Goal: Task Accomplishment & Management: Manage account settings

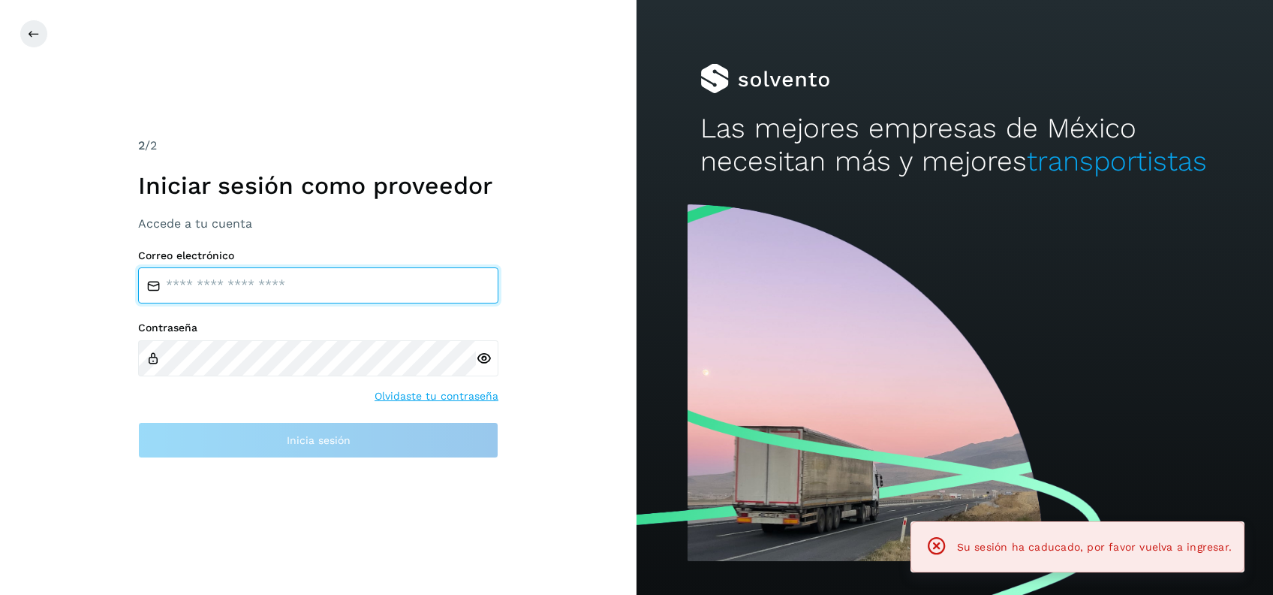
type input "**********"
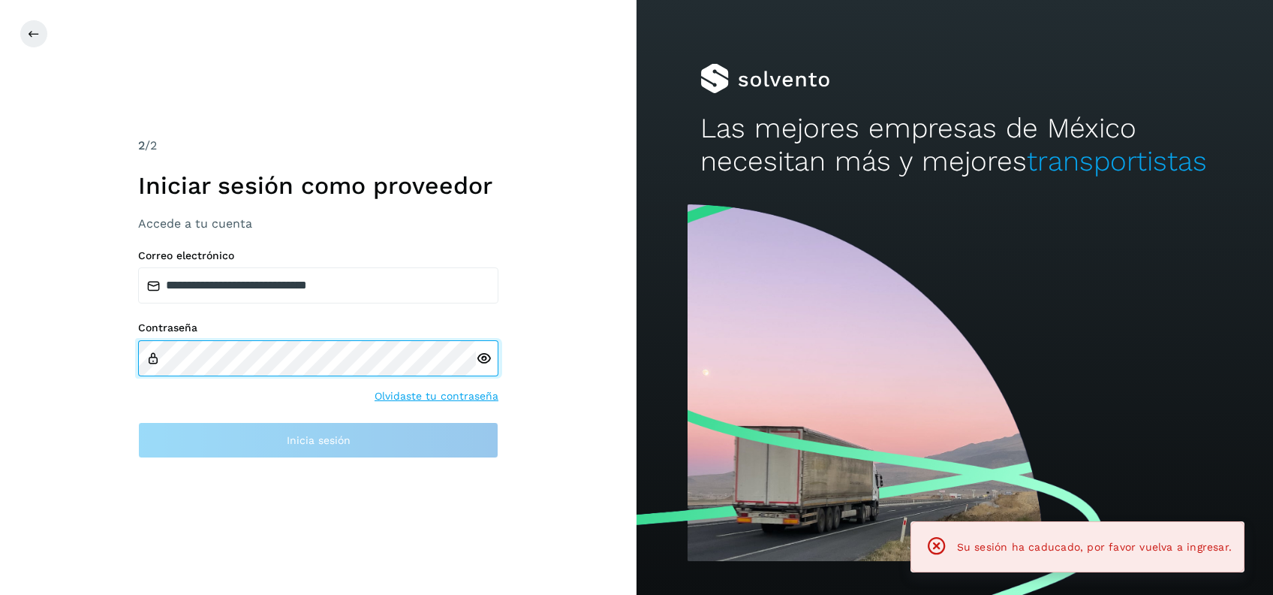
click at [330, 373] on div "Contraseña Olvidaste tu contraseña" at bounding box center [318, 362] width 360 height 83
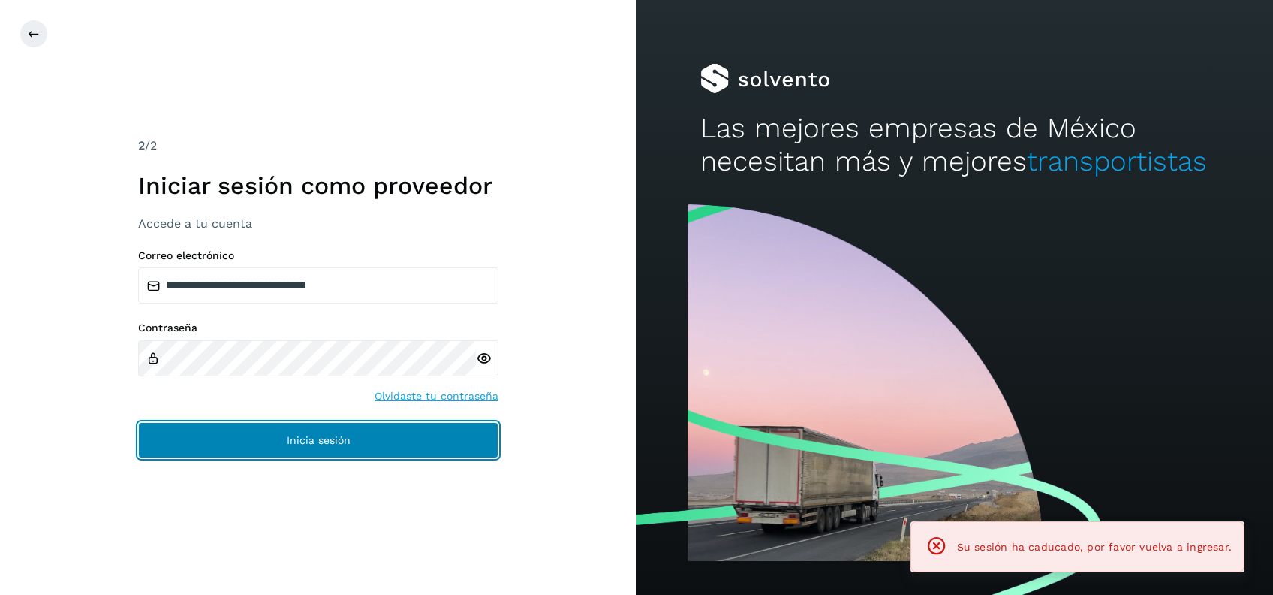
drag, startPoint x: 337, startPoint y: 439, endPoint x: 348, endPoint y: 432, distance: 13.1
click at [337, 440] on span "Inicia sesión" at bounding box center [319, 440] width 64 height 11
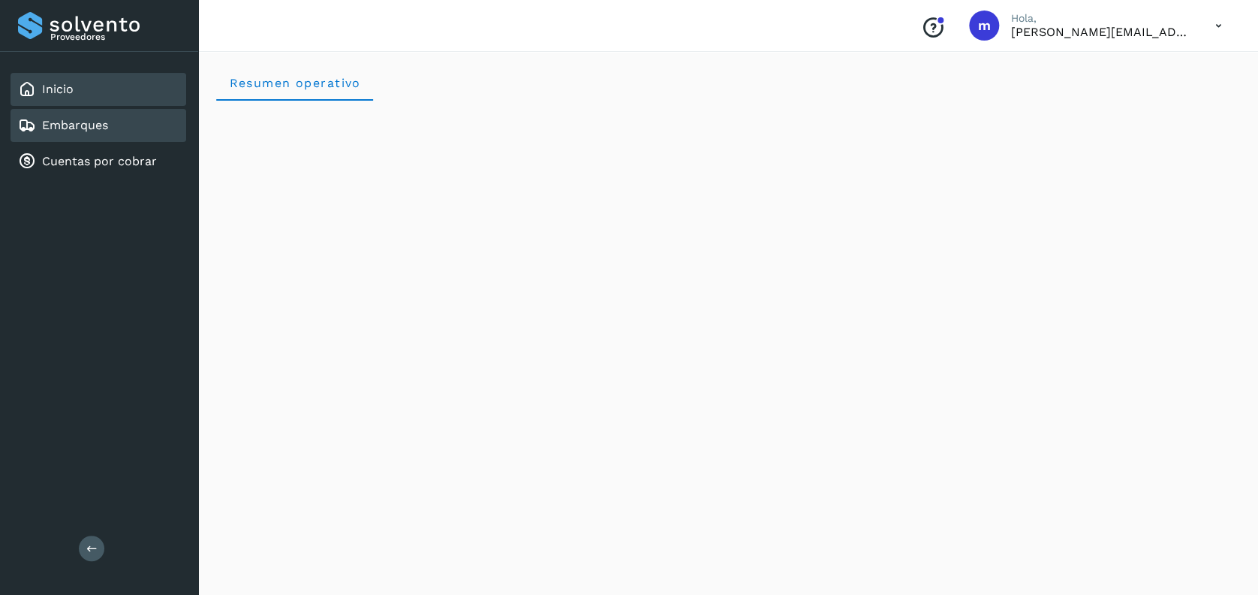
drag, startPoint x: 64, startPoint y: 126, endPoint x: 71, endPoint y: 124, distance: 7.8
click at [65, 126] on link "Embarques" at bounding box center [75, 125] width 66 height 14
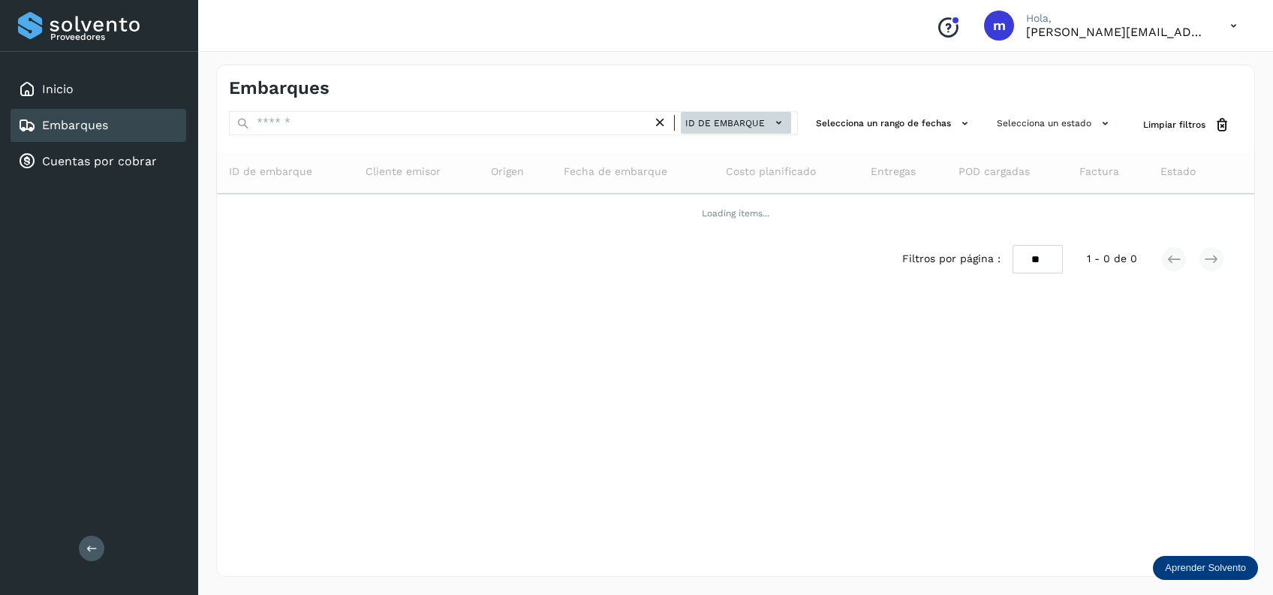
click at [773, 117] on icon at bounding box center [779, 123] width 16 height 16
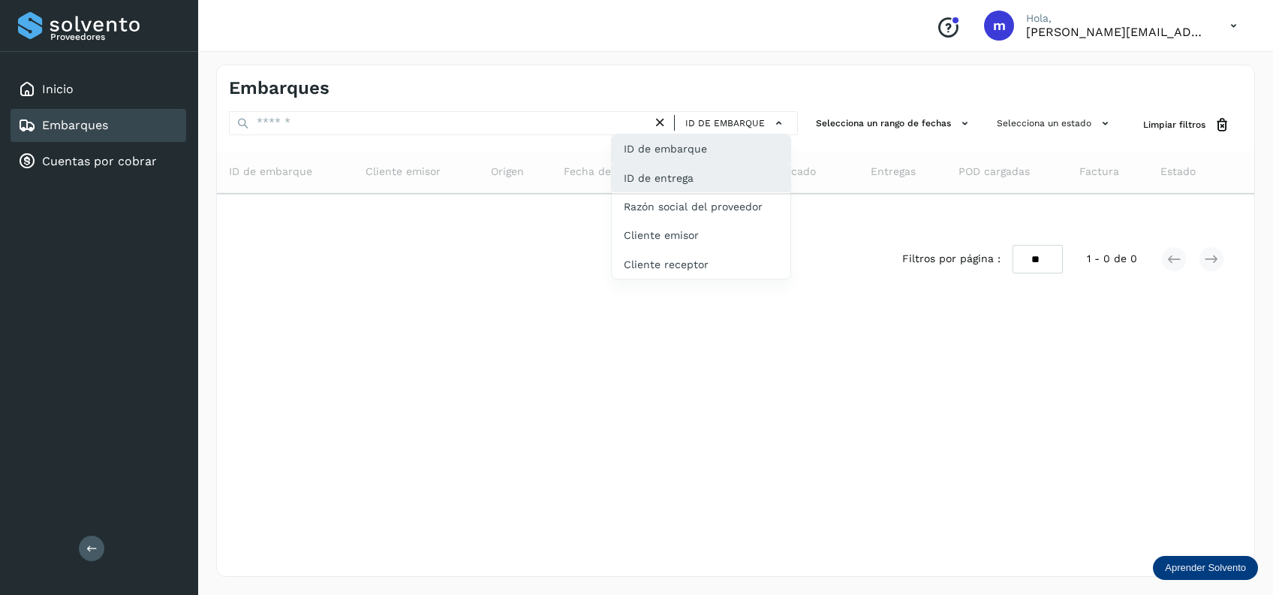
click at [704, 221] on div "ID de entrega" at bounding box center [701, 235] width 179 height 29
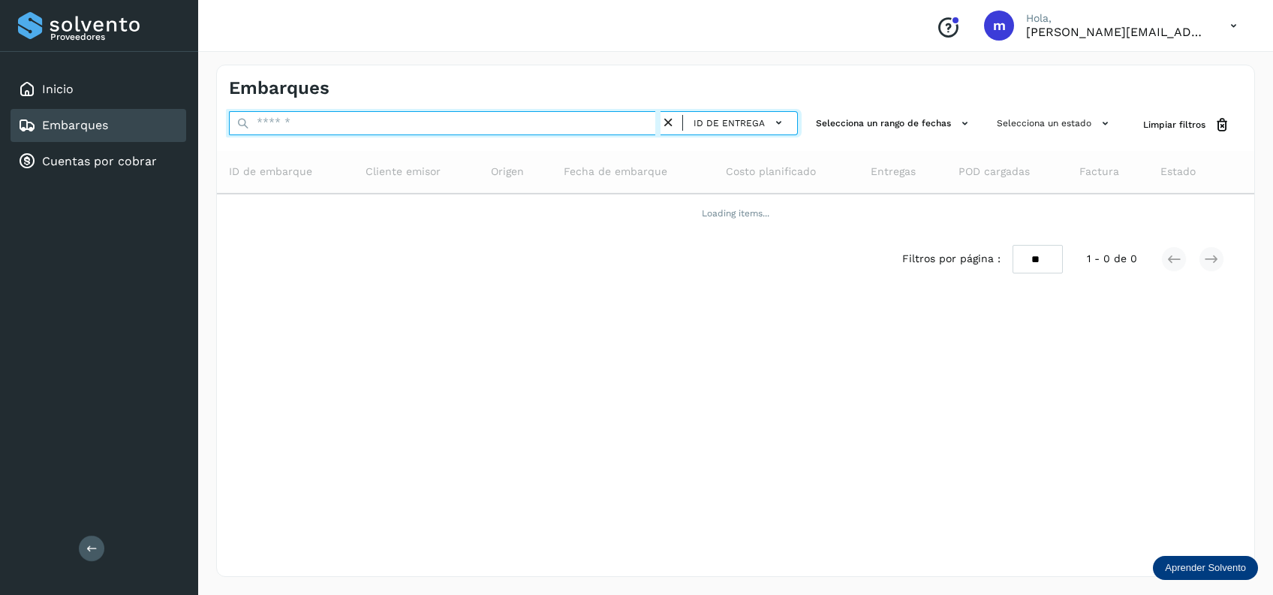
click at [531, 119] on input "text" at bounding box center [445, 123] width 432 height 24
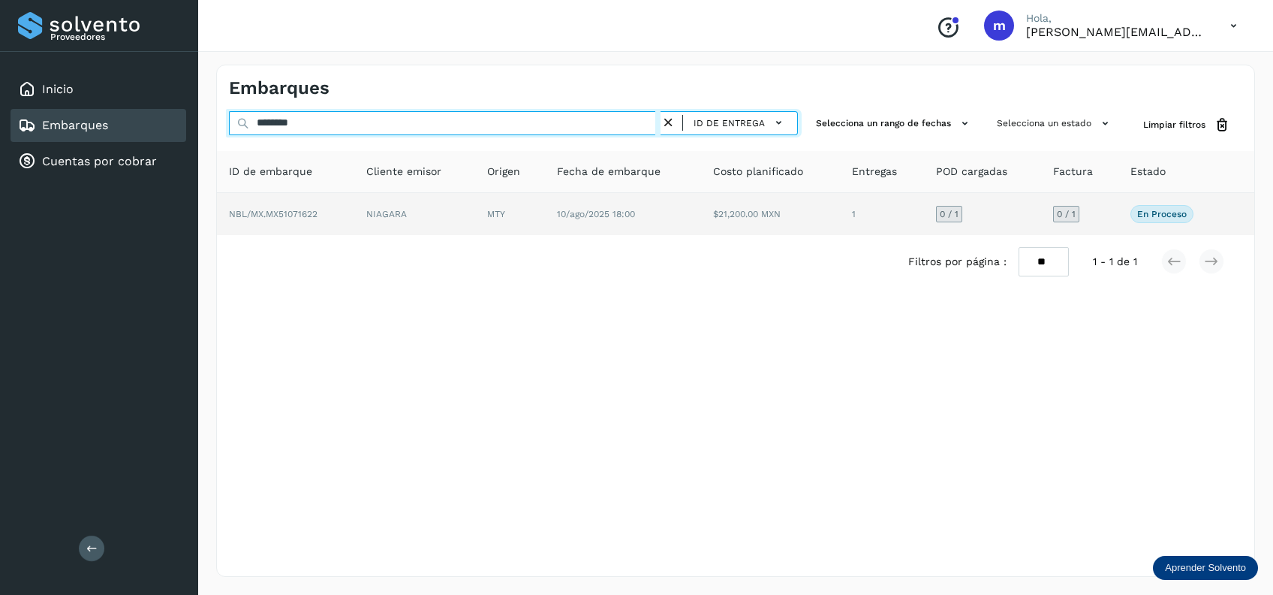
type input "********"
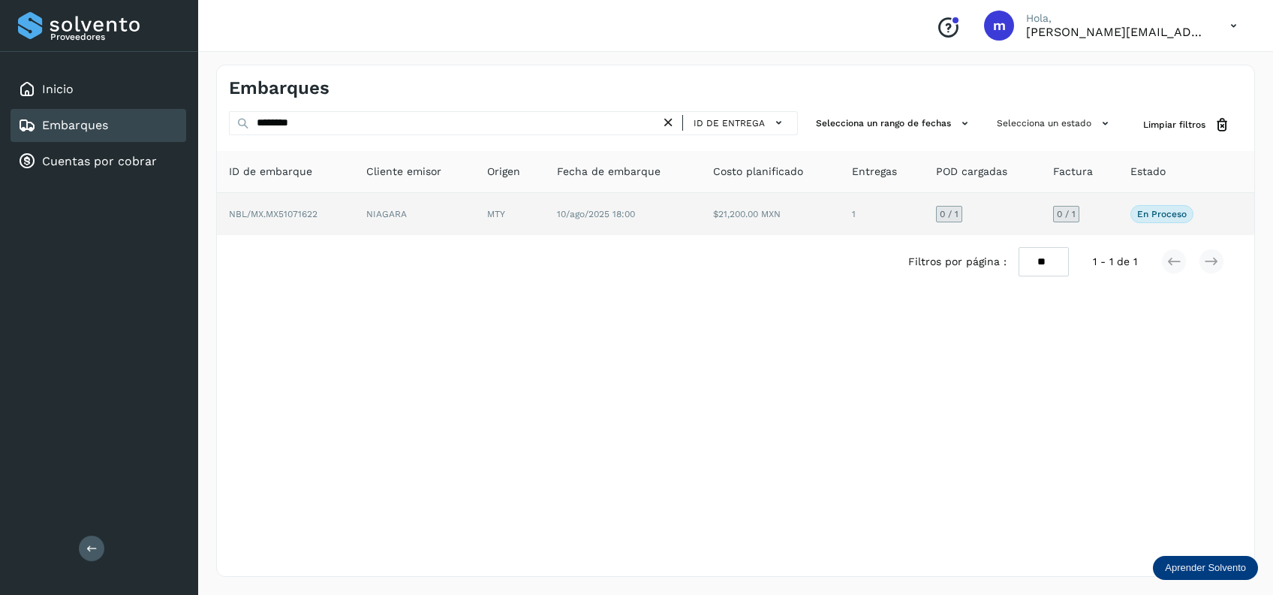
click at [701, 212] on td "10/ago/2025 18:00" at bounding box center [771, 214] width 140 height 42
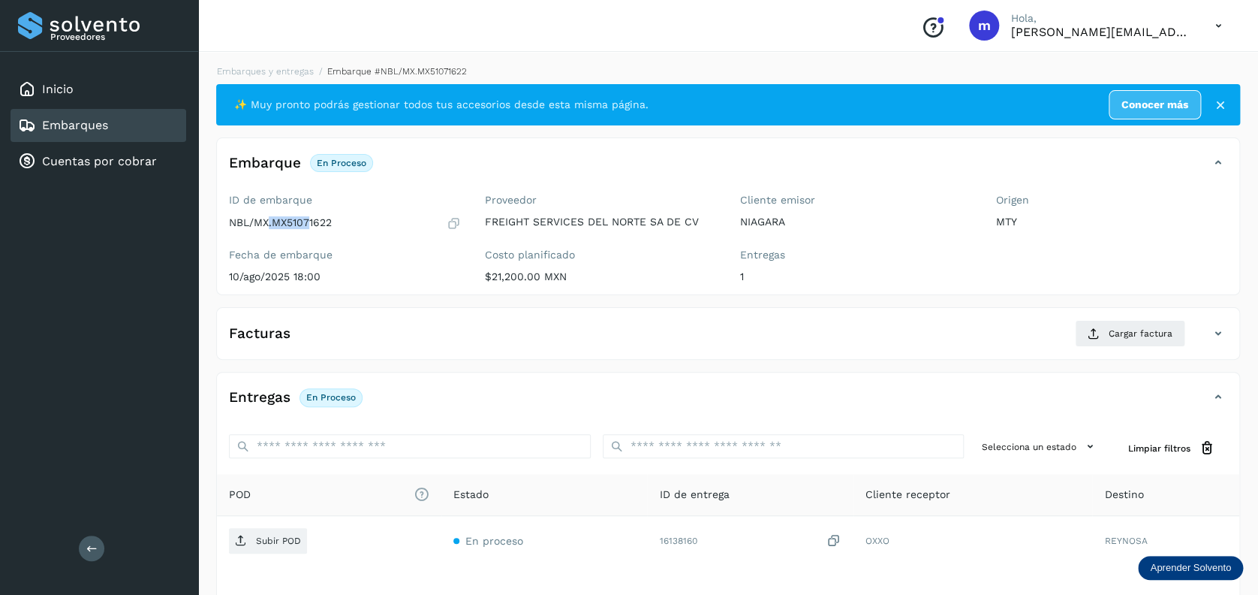
drag, startPoint x: 270, startPoint y: 217, endPoint x: 313, endPoint y: 217, distance: 42.8
click at [313, 217] on p "NBL/MX.MX51071622" at bounding box center [280, 222] width 103 height 13
drag, startPoint x: 313, startPoint y: 217, endPoint x: 358, endPoint y: 219, distance: 45.1
click at [358, 219] on div "NBL/MX.MX51071622" at bounding box center [345, 222] width 232 height 15
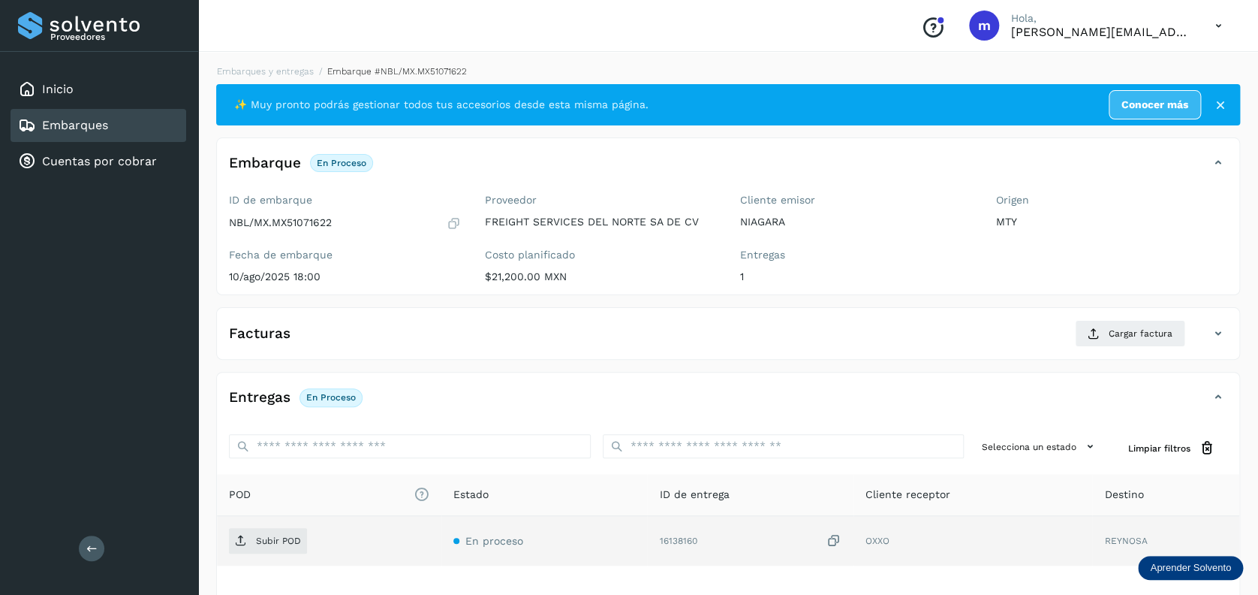
click at [837, 541] on icon at bounding box center [834, 541] width 15 height 16
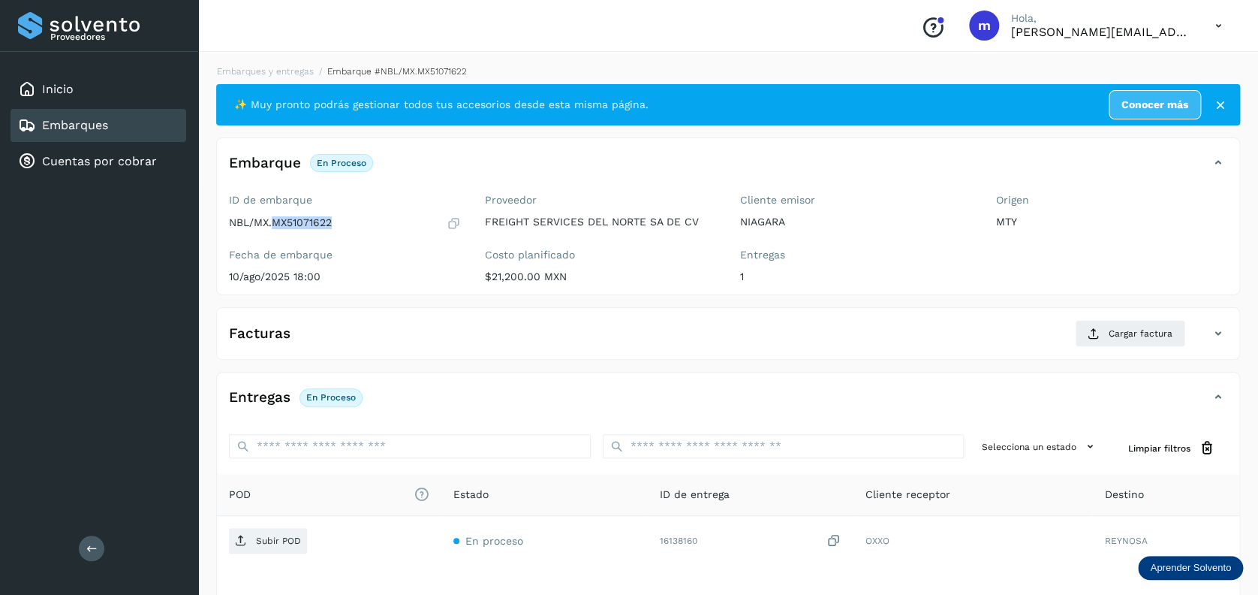
drag, startPoint x: 273, startPoint y: 222, endPoint x: 345, endPoint y: 222, distance: 72.1
click at [345, 222] on div "NBL/MX.MX51071622" at bounding box center [345, 222] width 232 height 15
copy p "MX51071622"
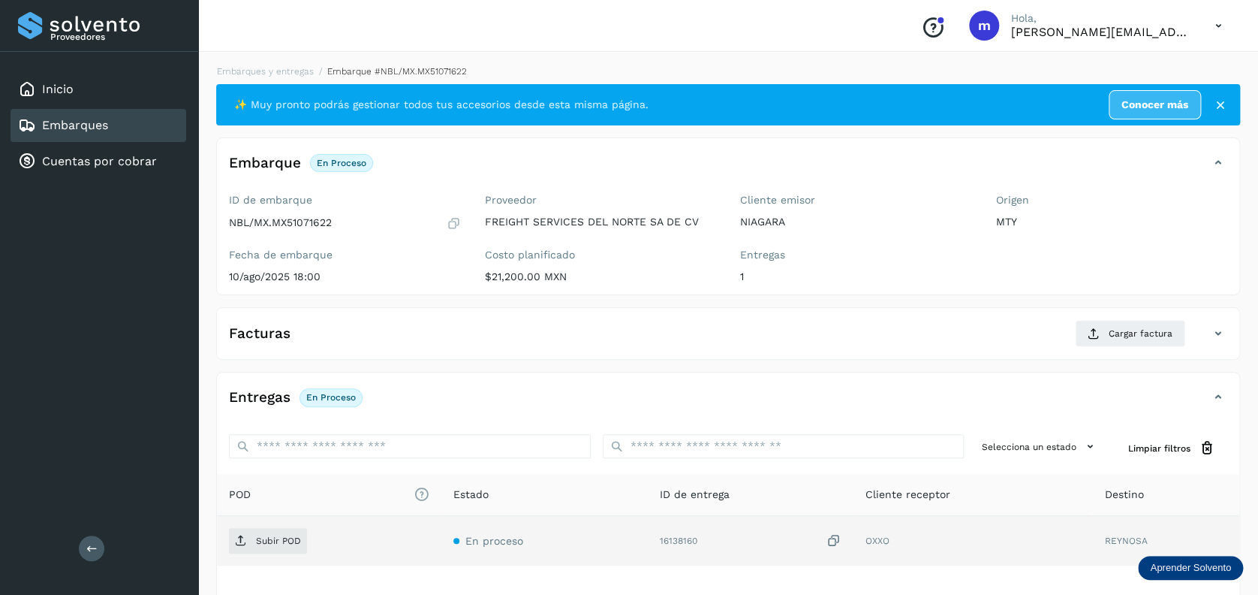
click at [839, 541] on icon at bounding box center [834, 541] width 15 height 16
click at [854, 538] on td "16138160" at bounding box center [974, 541] width 240 height 50
click at [833, 544] on icon at bounding box center [834, 541] width 15 height 16
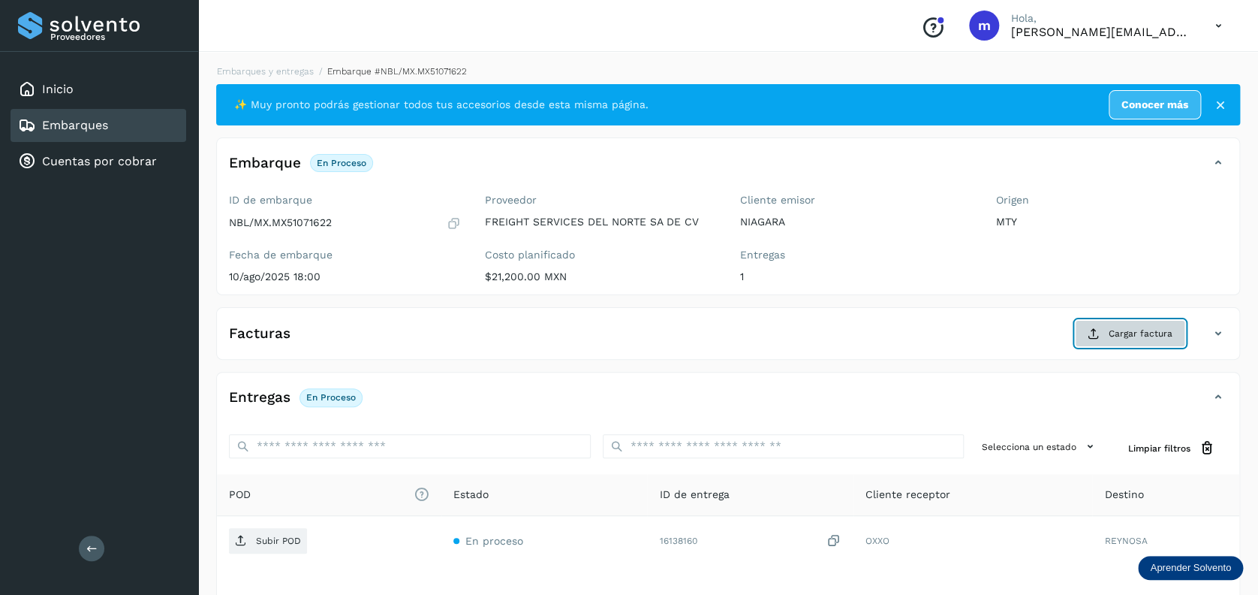
click at [1143, 336] on span "Cargar factura" at bounding box center [1141, 334] width 64 height 14
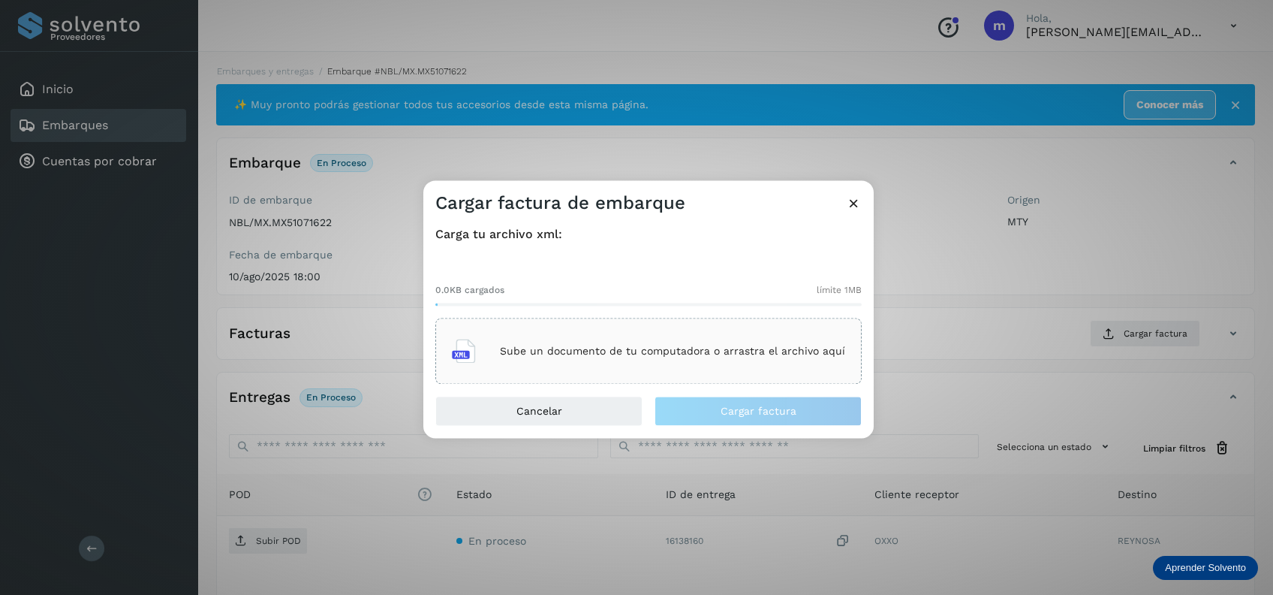
click at [637, 330] on div "Sube un documento de tu computadora o arrastra el archivo aquí" at bounding box center [648, 351] width 426 height 66
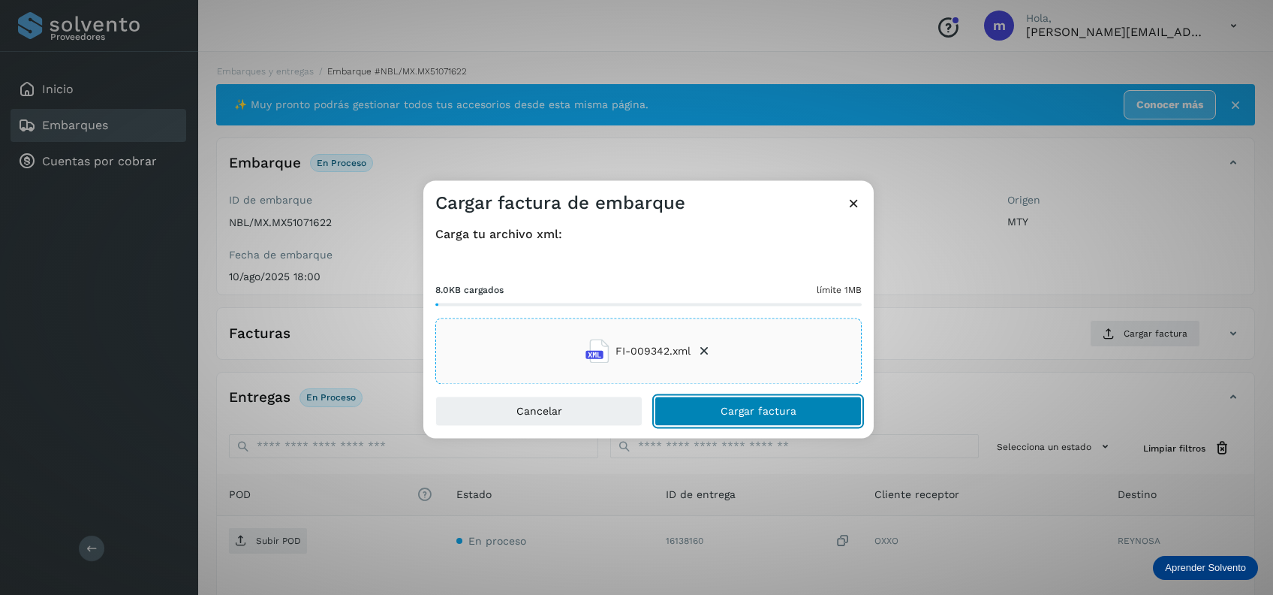
click at [746, 417] on button "Cargar factura" at bounding box center [758, 411] width 207 height 30
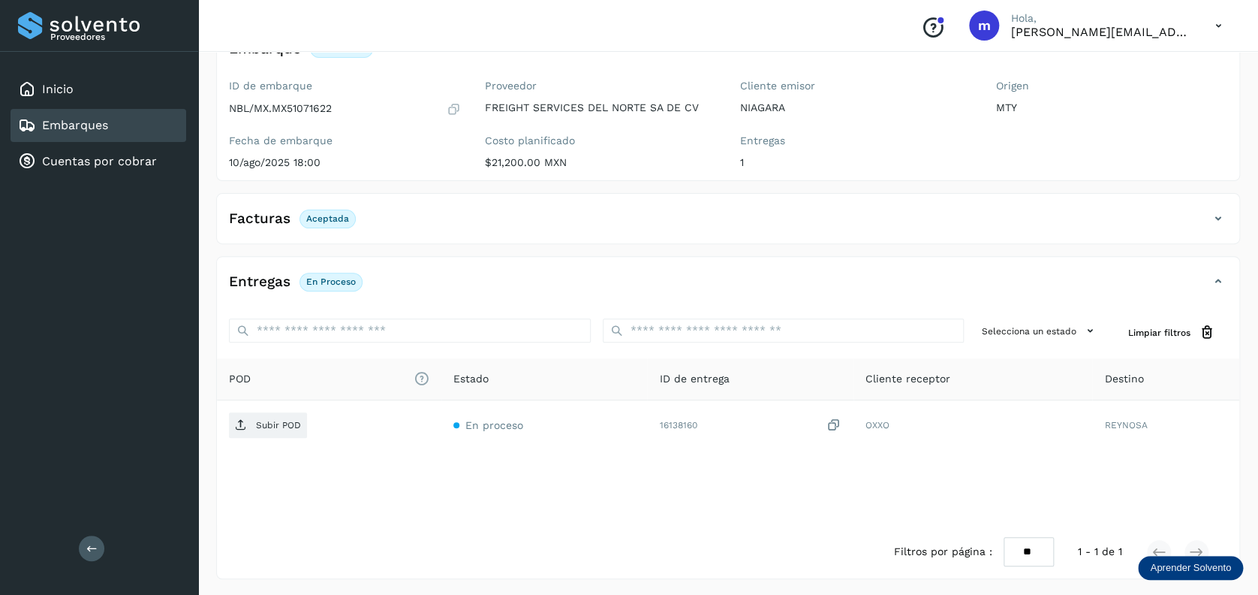
scroll to position [115, 0]
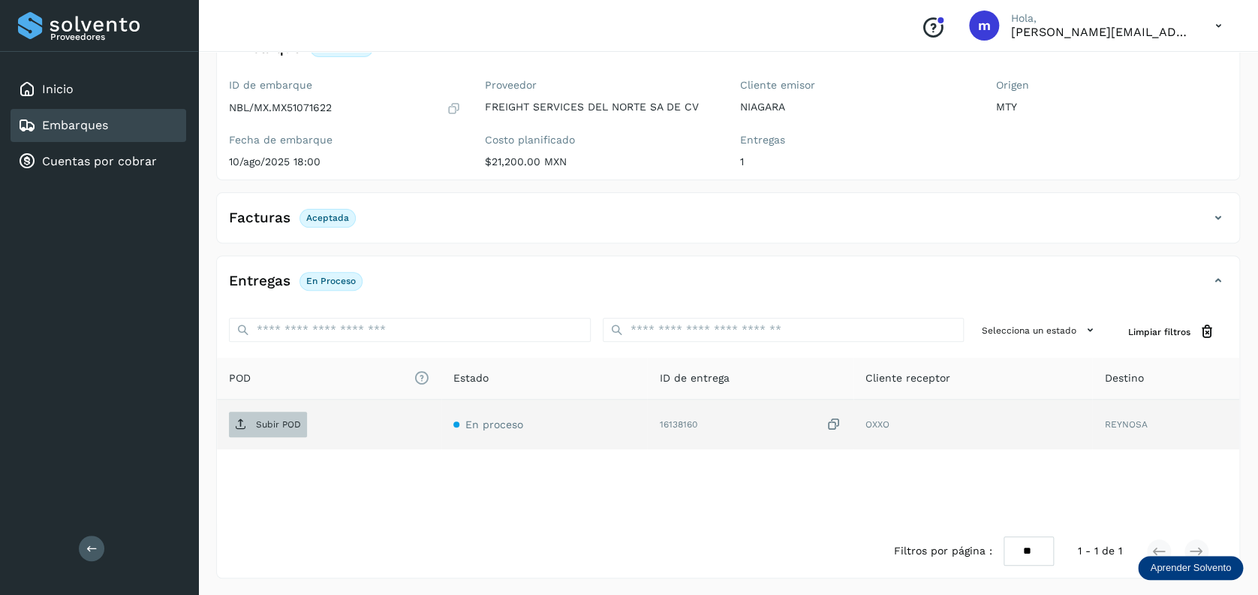
click at [263, 419] on p "Subir POD" at bounding box center [278, 424] width 45 height 11
click at [116, 126] on div "Embarques" at bounding box center [99, 125] width 176 height 33
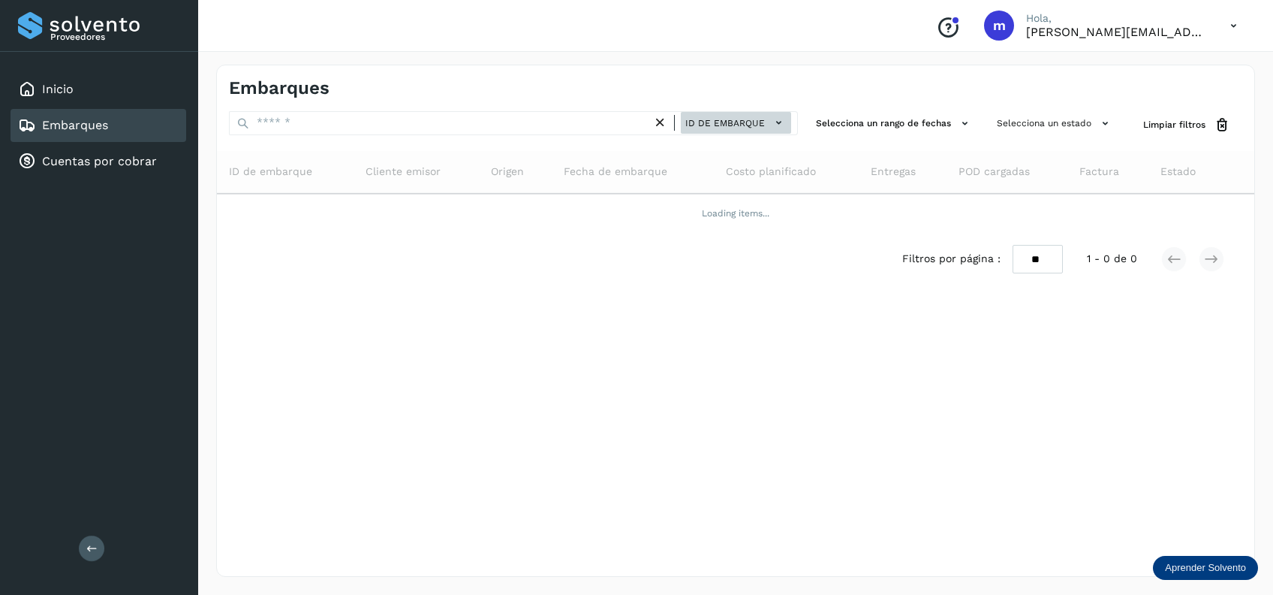
click at [746, 127] on span "ID de embarque" at bounding box center [725, 123] width 80 height 14
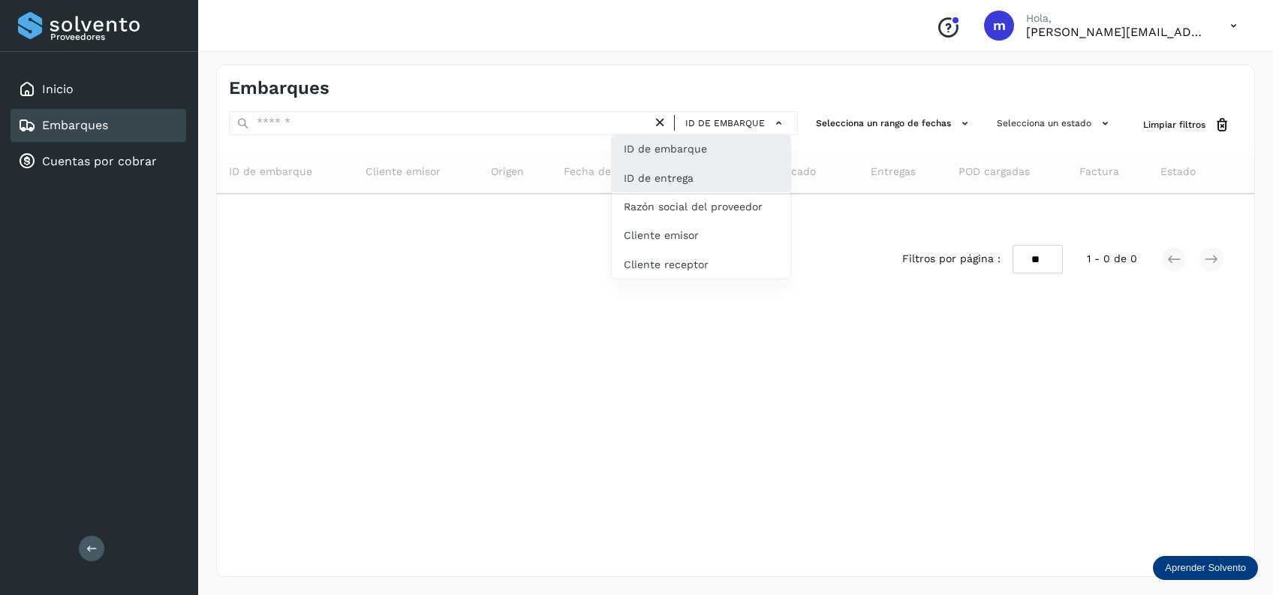
click at [707, 221] on div "ID de entrega" at bounding box center [701, 235] width 179 height 29
type input "********"
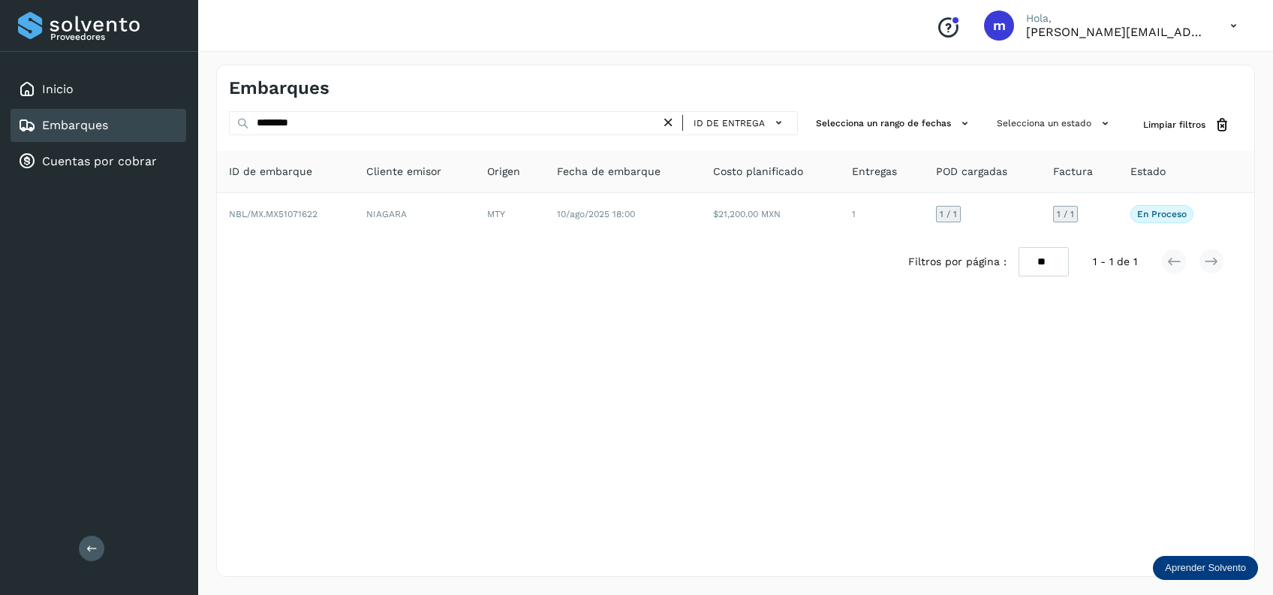
click at [667, 120] on icon at bounding box center [669, 123] width 16 height 16
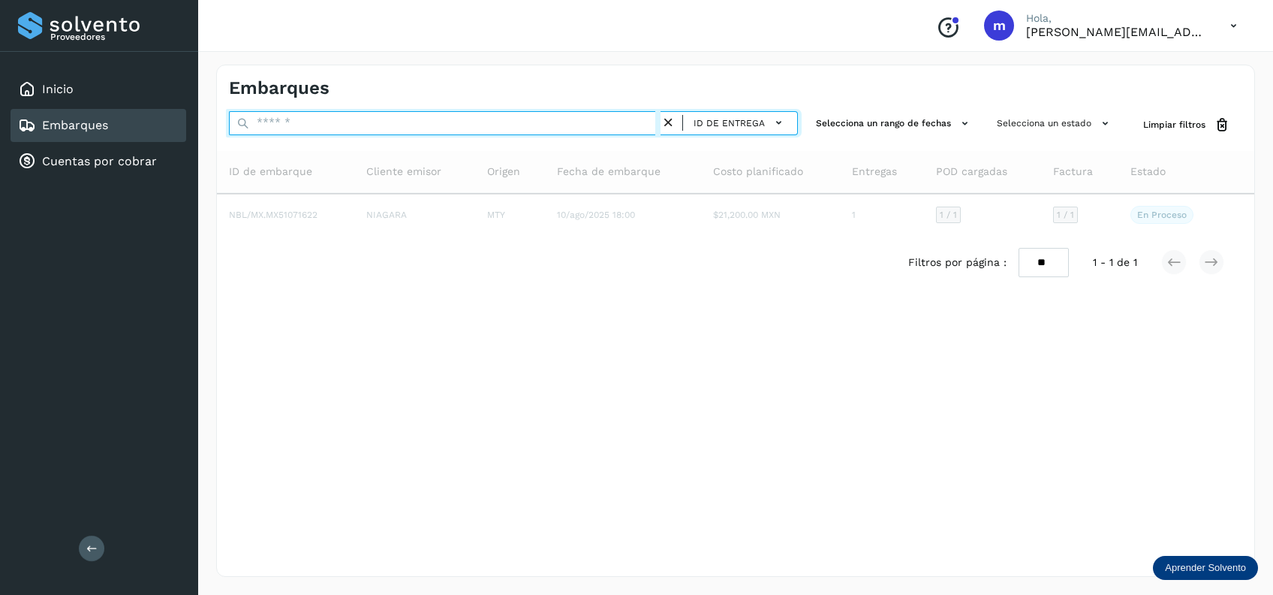
click at [425, 131] on input "text" at bounding box center [445, 123] width 432 height 24
paste input "**********"
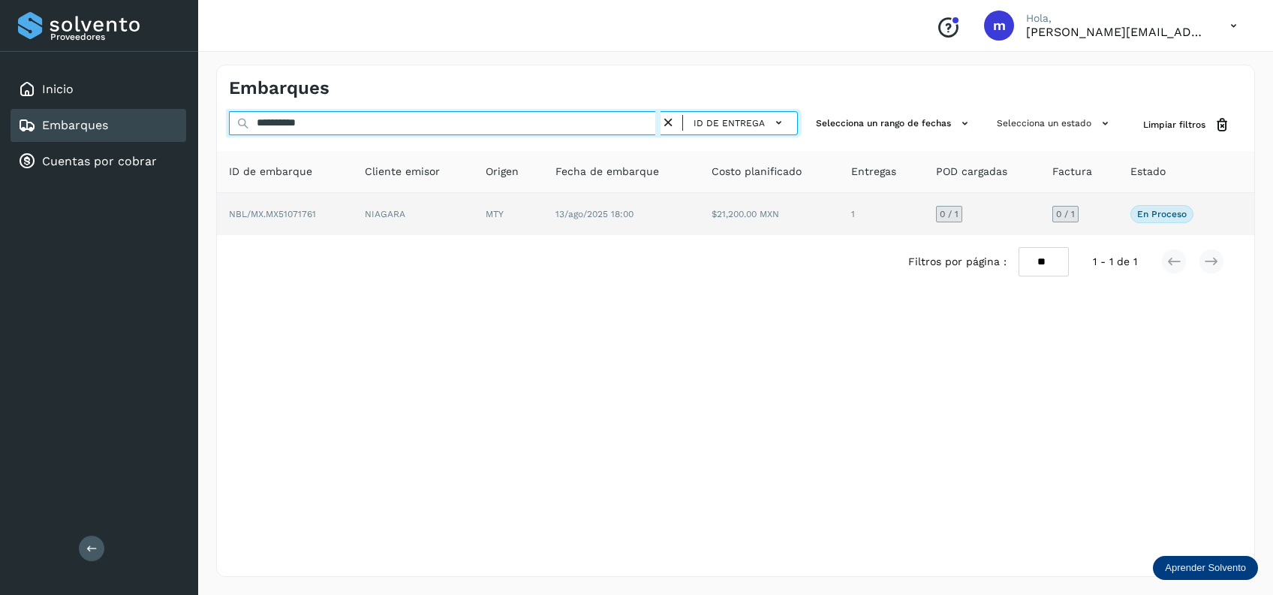
type input "**********"
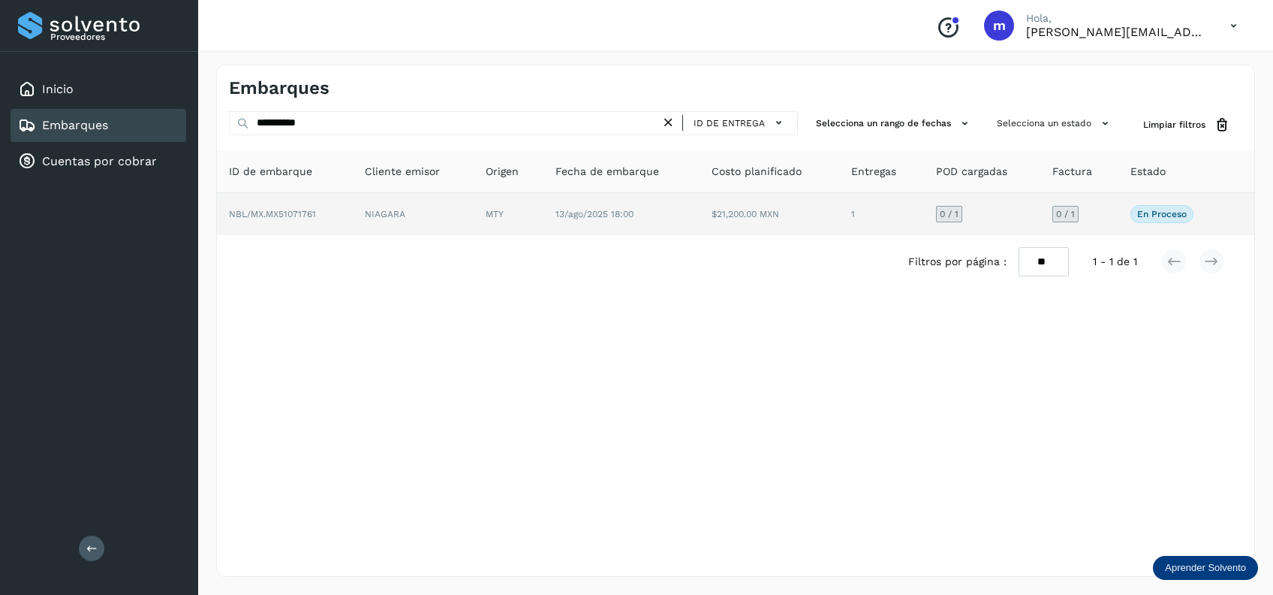
click at [616, 216] on span "13/ago/2025 18:00" at bounding box center [595, 214] width 78 height 11
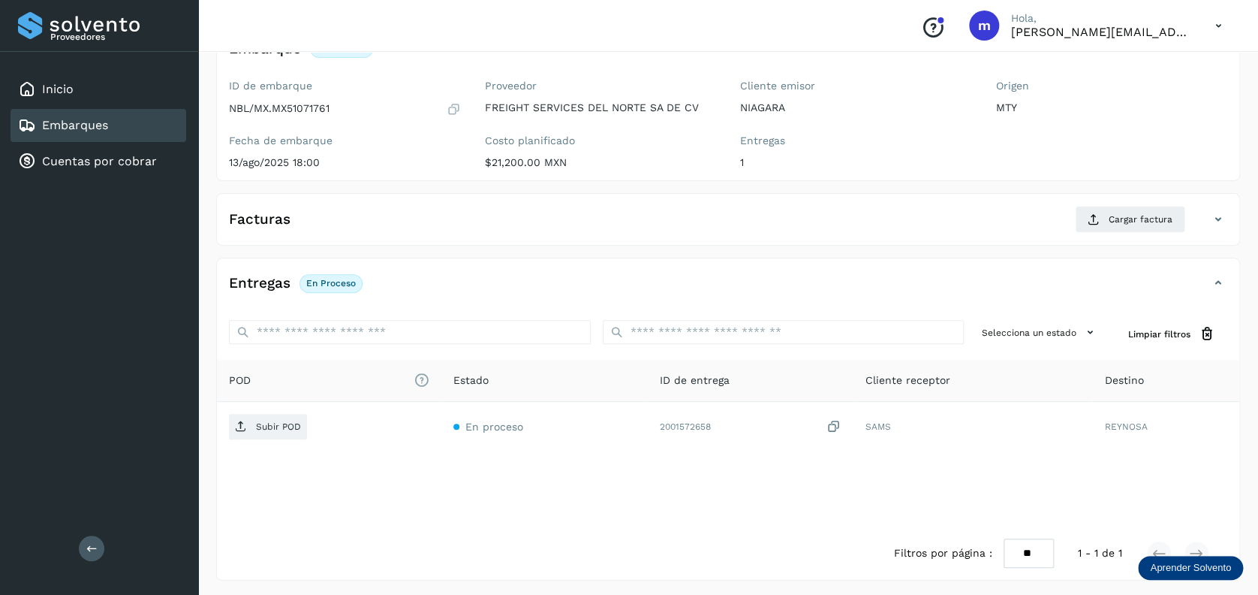
scroll to position [116, 0]
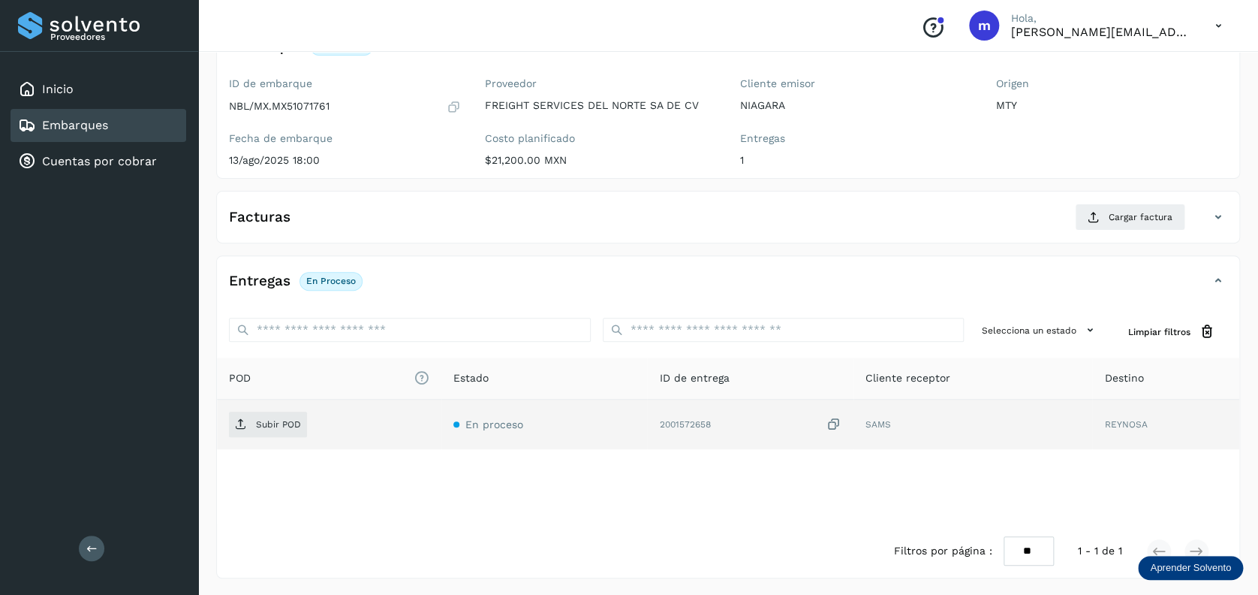
click at [835, 420] on icon at bounding box center [834, 425] width 15 height 16
click at [837, 426] on icon at bounding box center [834, 425] width 15 height 16
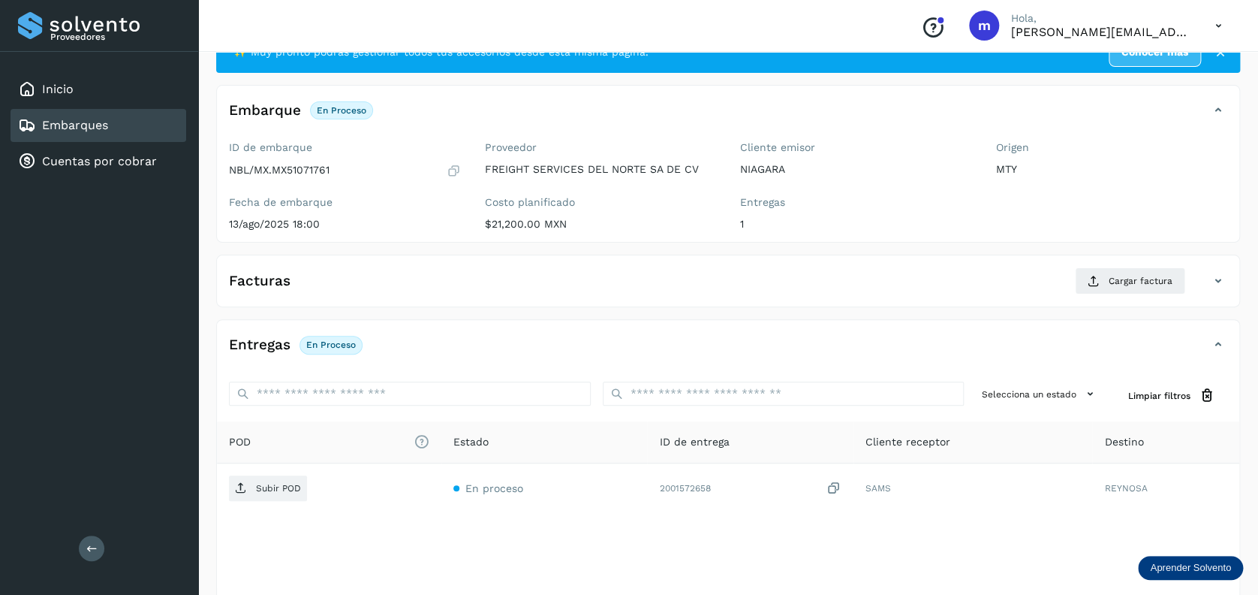
scroll to position [0, 0]
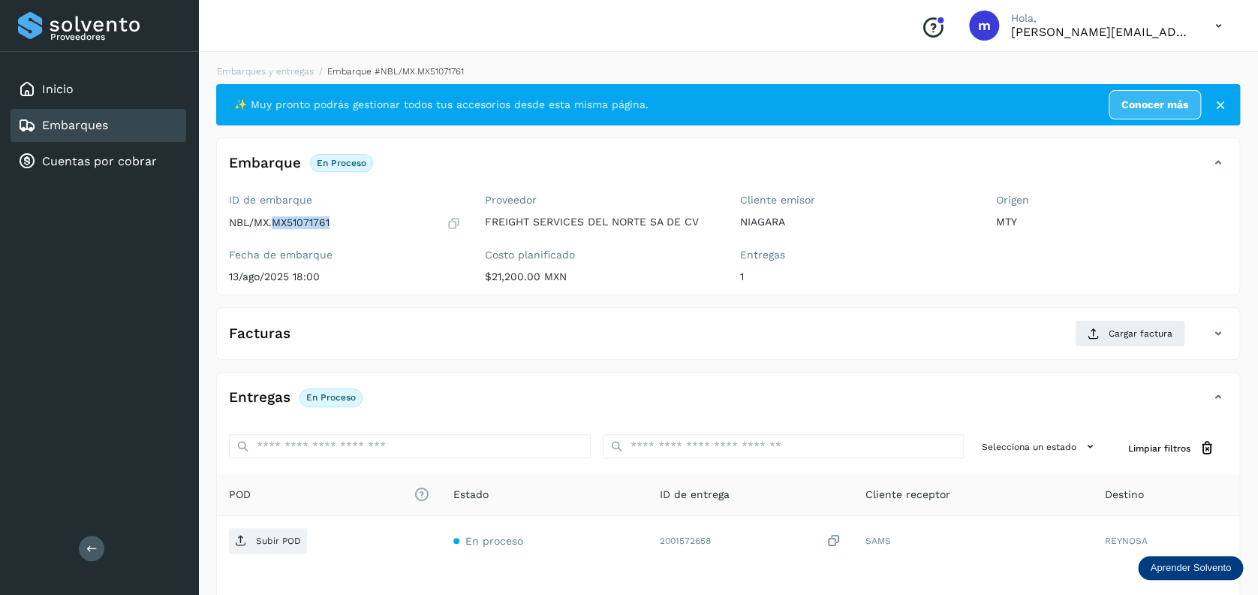
drag, startPoint x: 272, startPoint y: 218, endPoint x: 346, endPoint y: 222, distance: 74.5
click at [346, 222] on div "NBL/MX.MX51071761" at bounding box center [345, 222] width 232 height 15
copy p "MX51071761"
click at [1142, 327] on span "Cargar factura" at bounding box center [1141, 334] width 64 height 14
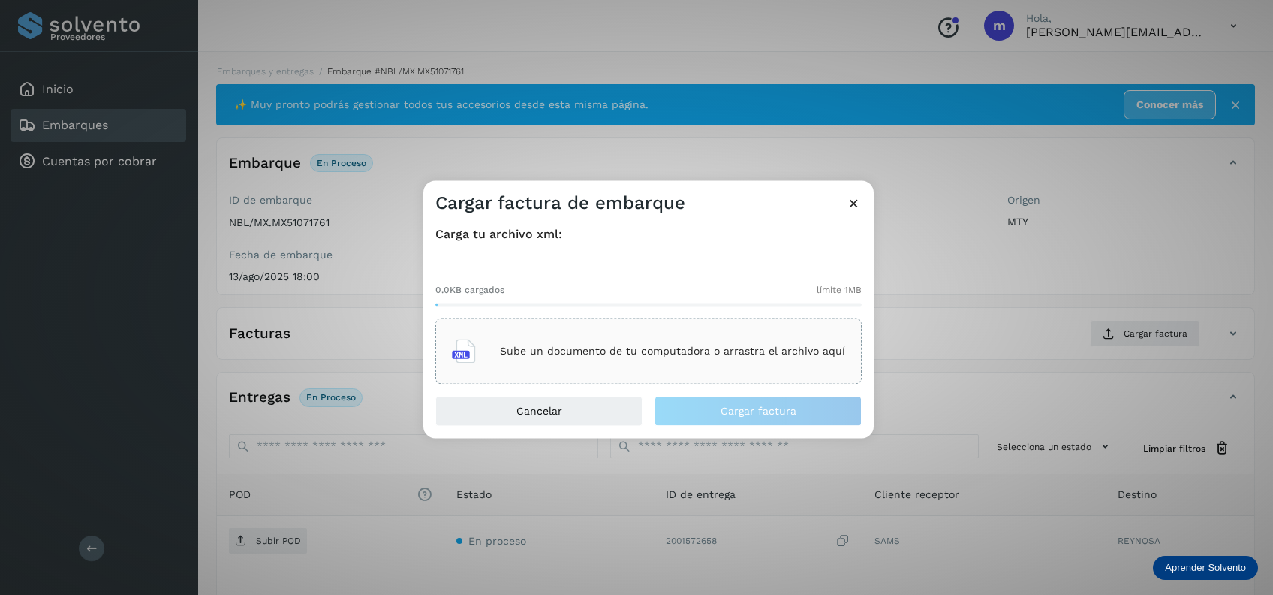
click at [734, 355] on p "Sube un documento de tu computadora o arrastra el archivo aquí" at bounding box center [672, 351] width 345 height 13
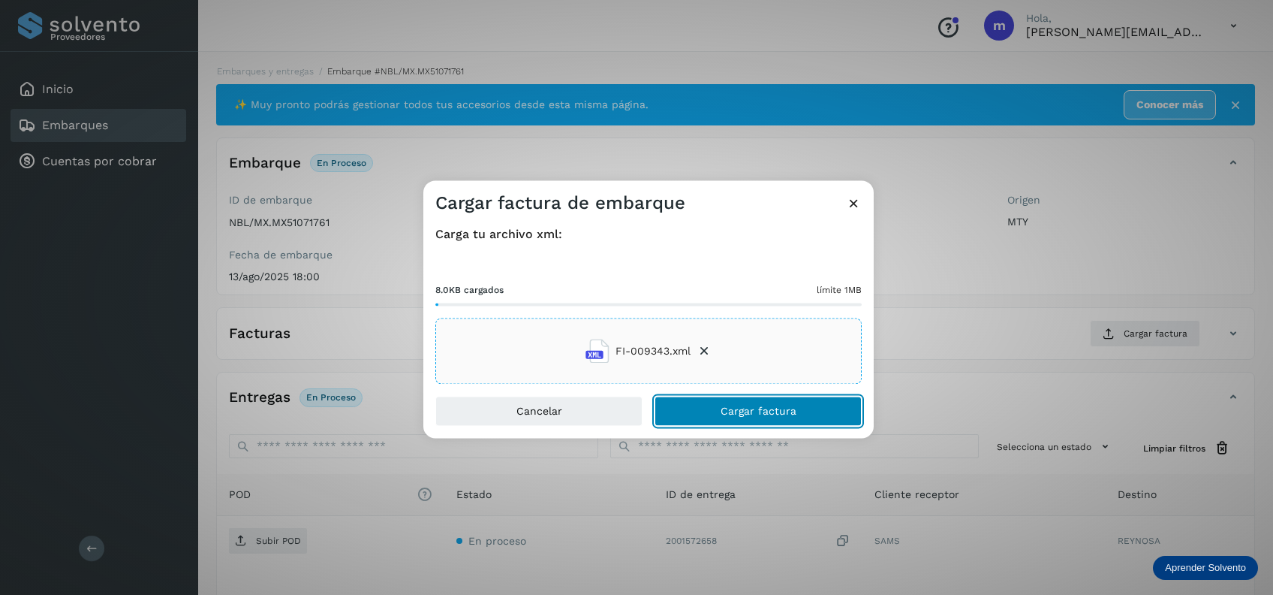
click at [773, 412] on span "Cargar factura" at bounding box center [759, 411] width 76 height 11
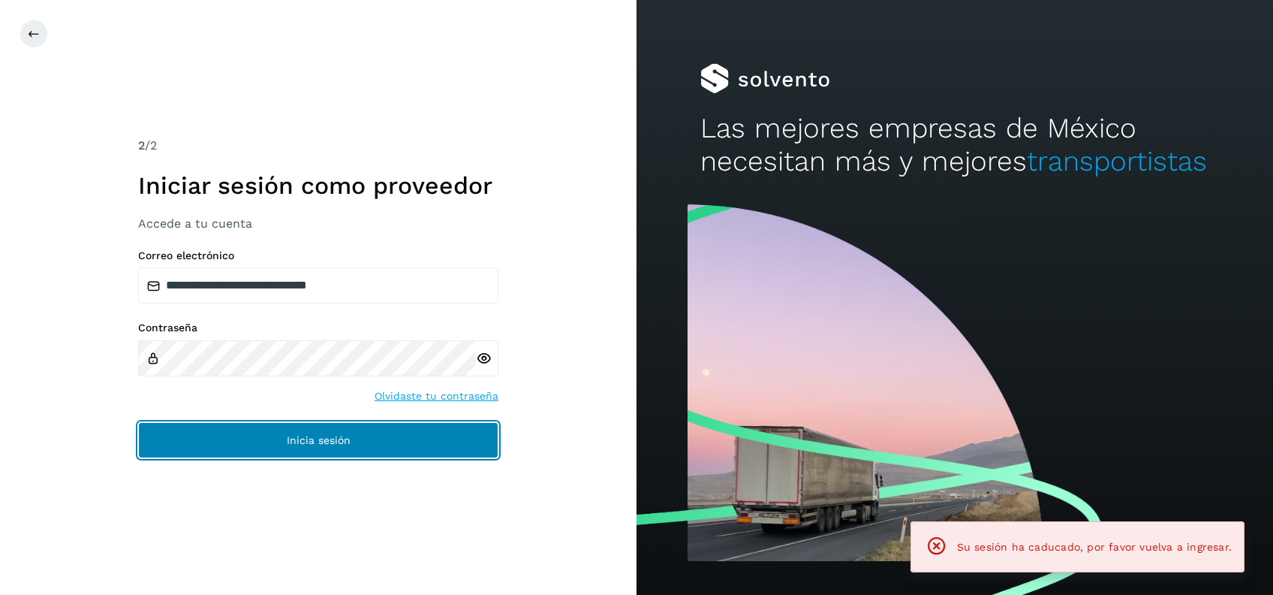
click at [353, 433] on button "Inicia sesión" at bounding box center [318, 440] width 360 height 36
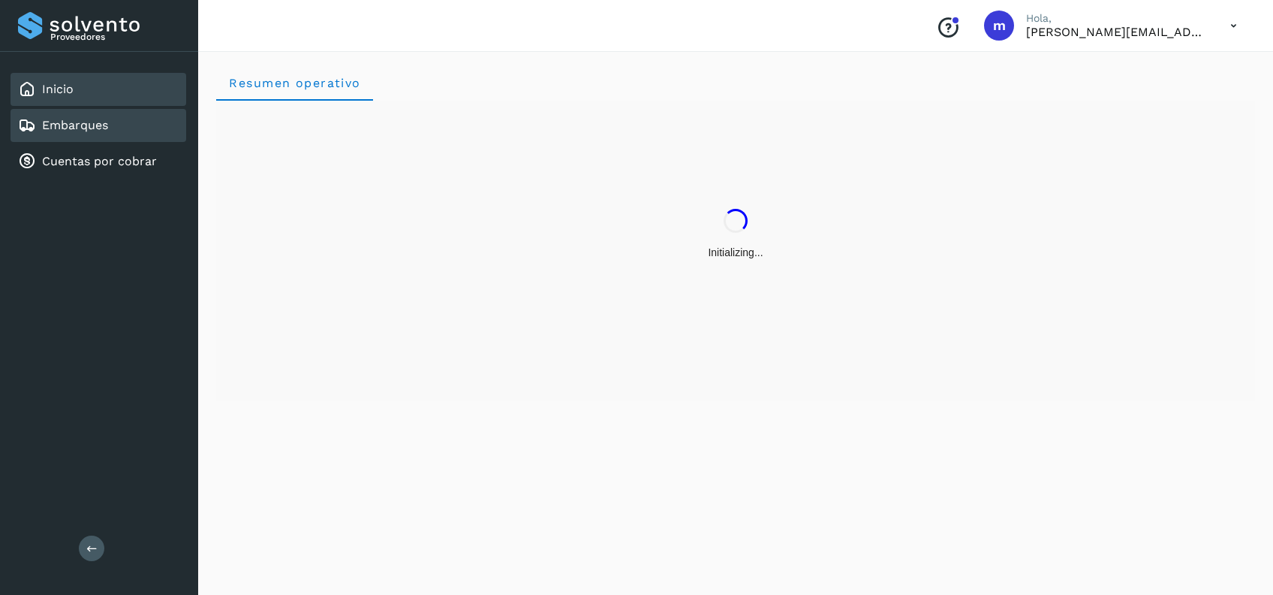
click at [94, 131] on link "Embarques" at bounding box center [75, 125] width 66 height 14
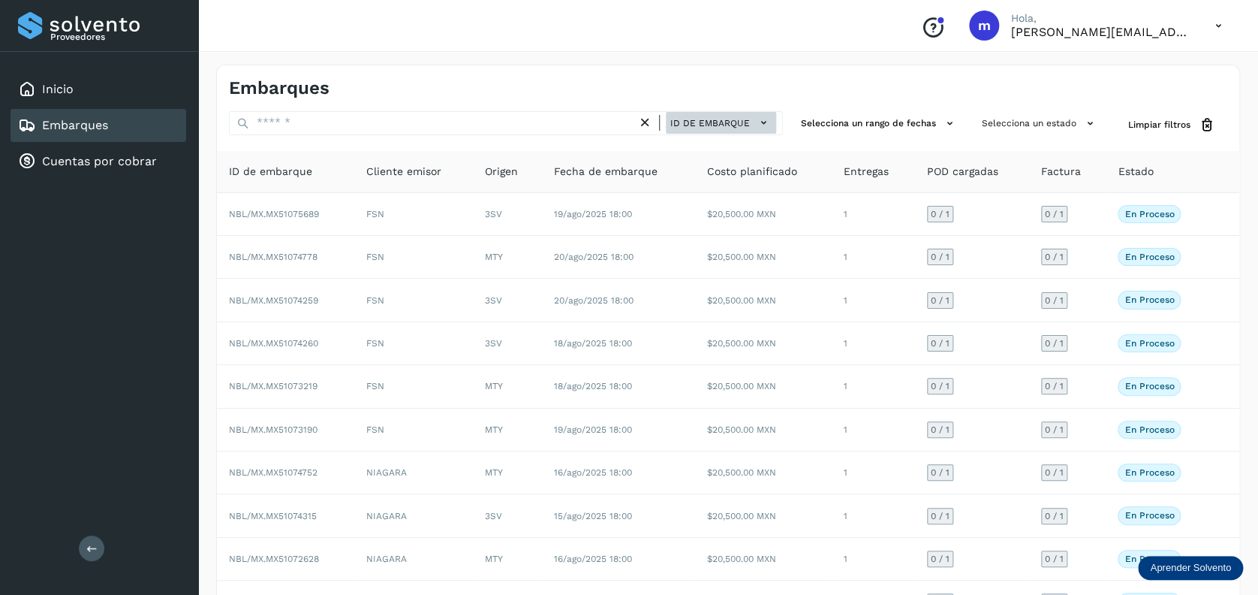
click at [746, 121] on span "ID de embarque" at bounding box center [710, 123] width 80 height 14
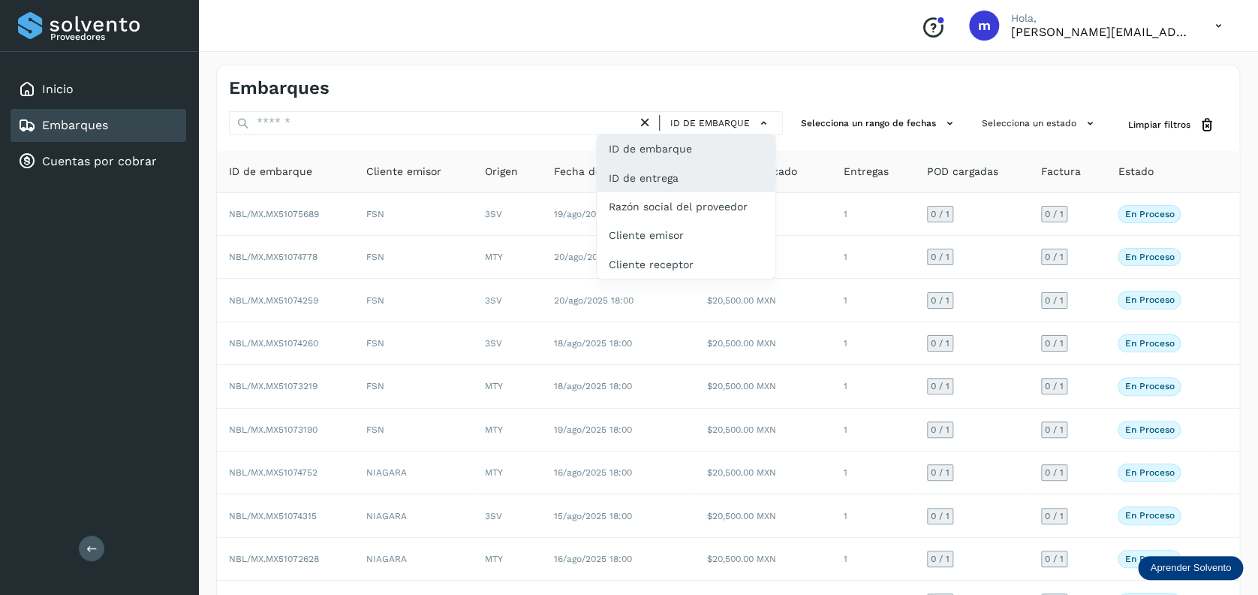
click at [673, 221] on div "ID de entrega" at bounding box center [686, 235] width 179 height 29
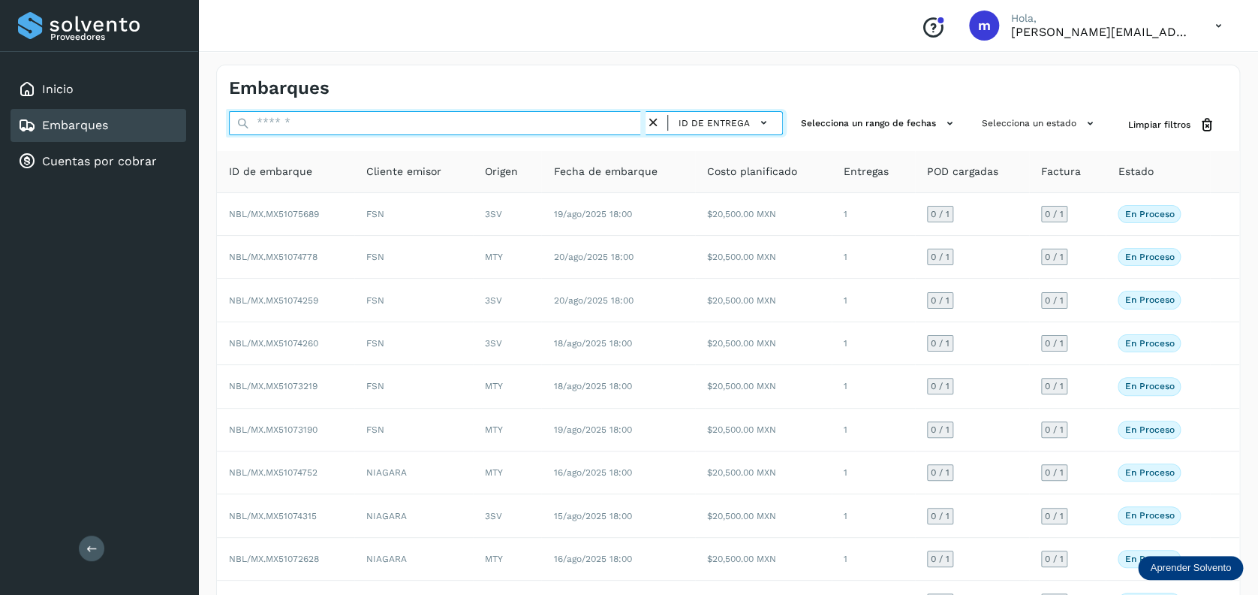
click at [423, 127] on input "text" at bounding box center [437, 123] width 417 height 24
click at [375, 127] on input "text" at bounding box center [437, 123] width 417 height 24
paste input "**********"
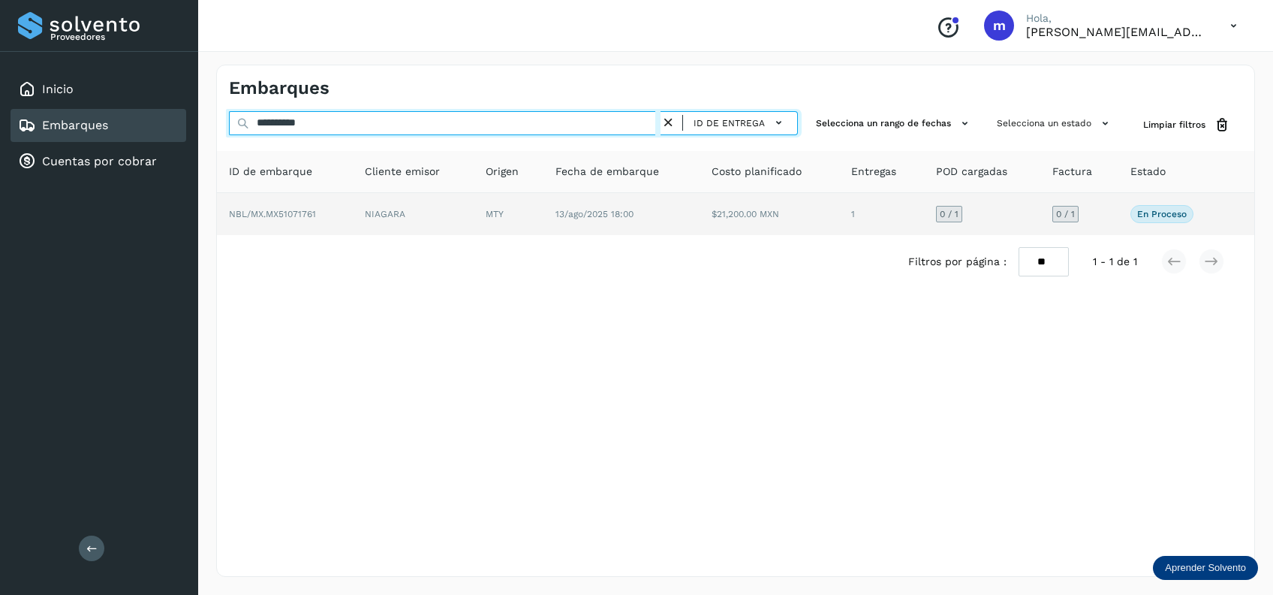
type input "**********"
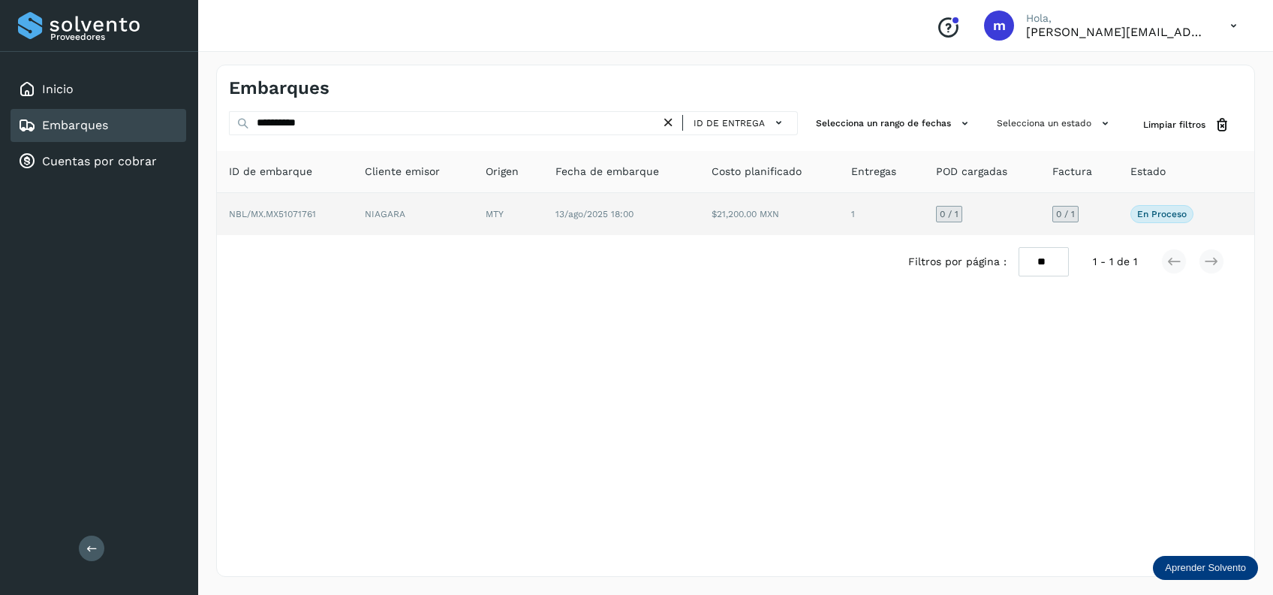
click at [544, 215] on td "MTY" at bounding box center [622, 214] width 156 height 42
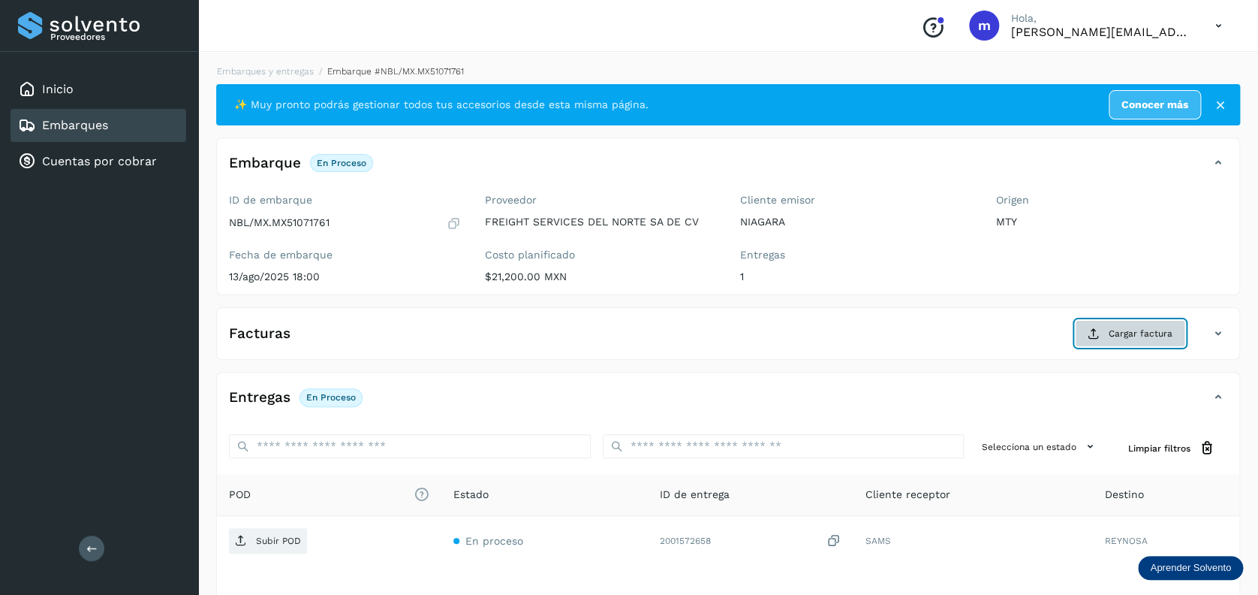
click at [1124, 338] on span "Cargar factura" at bounding box center [1141, 334] width 64 height 14
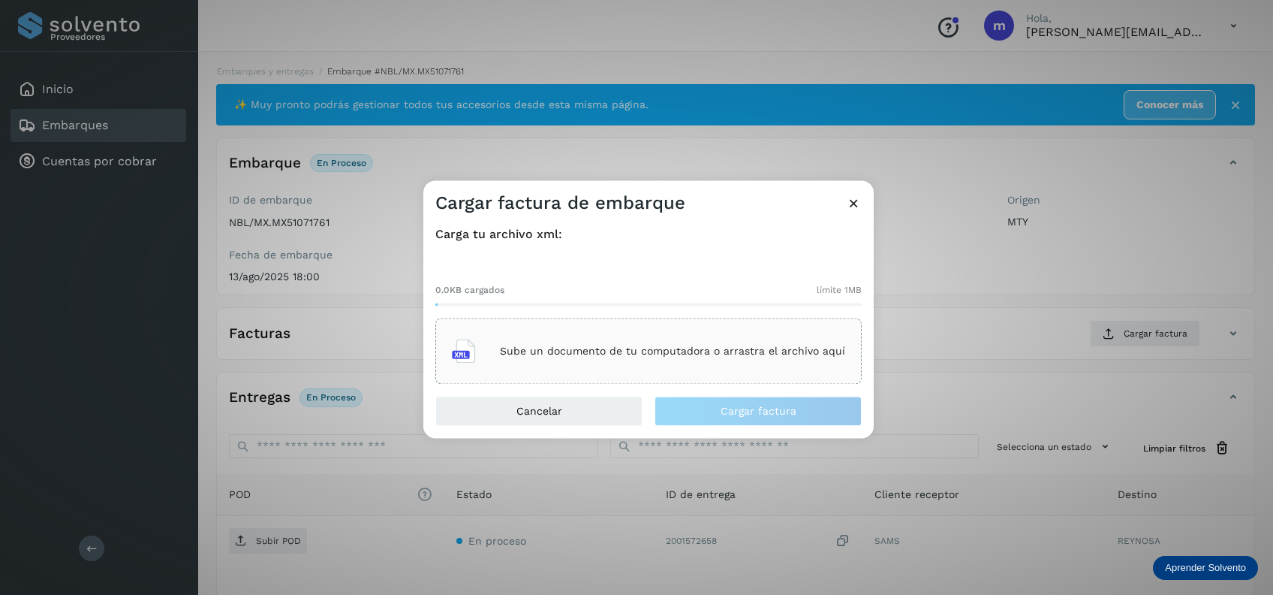
click at [540, 332] on div "Sube un documento de tu computadora o arrastra el archivo aquí" at bounding box center [648, 351] width 393 height 41
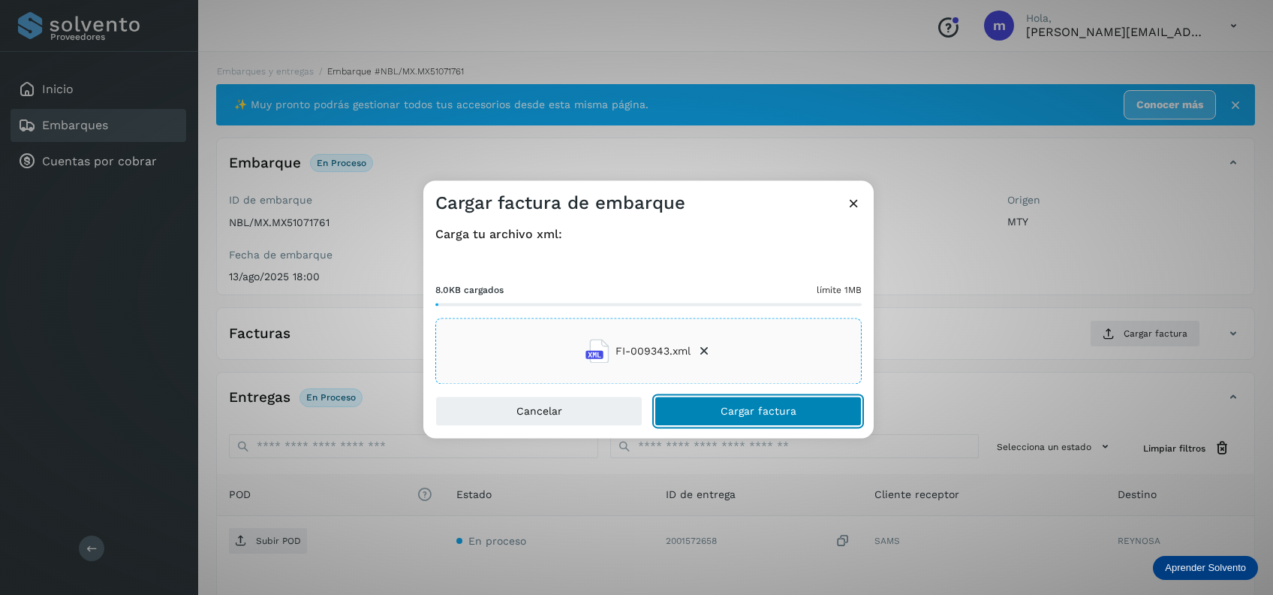
click at [783, 414] on span "Cargar factura" at bounding box center [759, 411] width 76 height 11
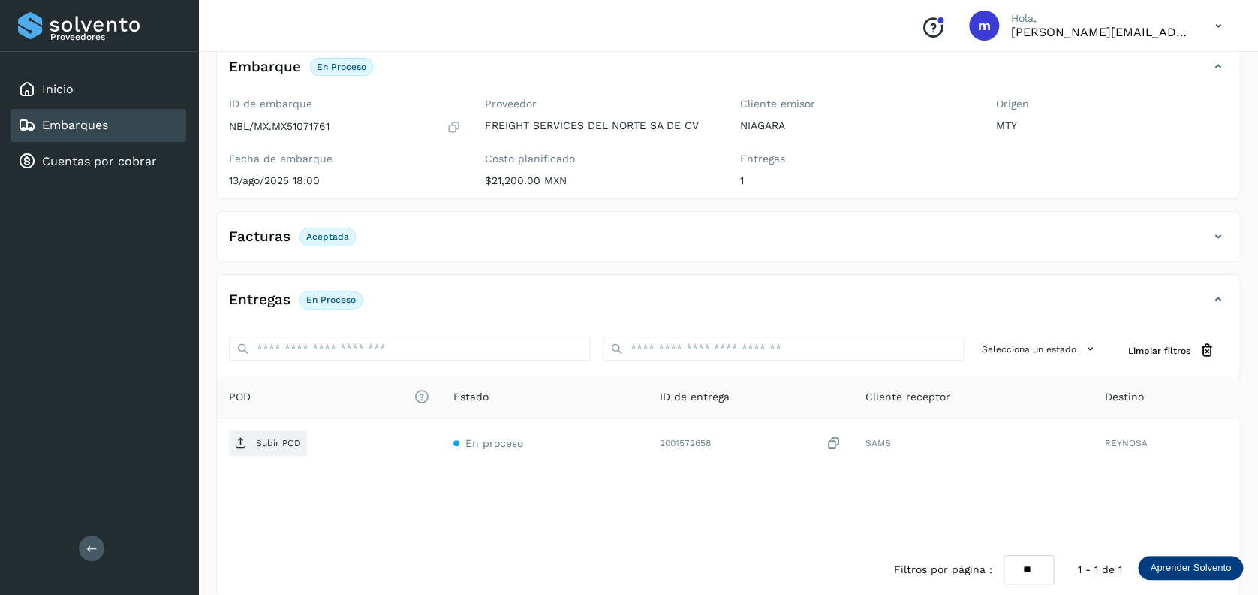
scroll to position [100, 0]
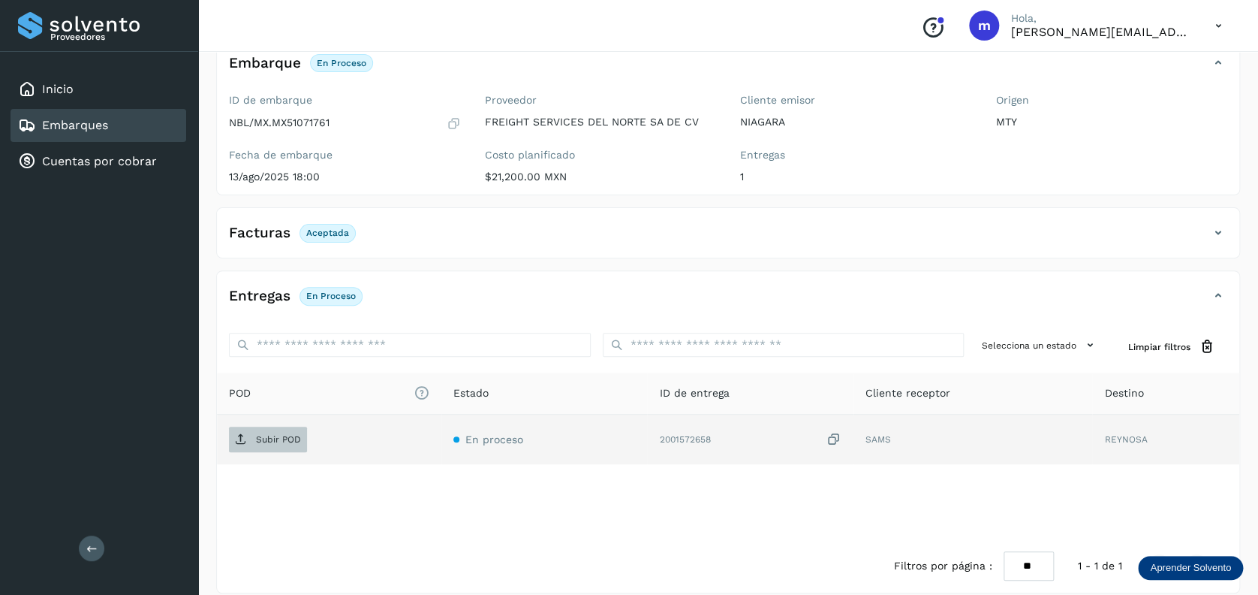
click at [263, 441] on p "Subir POD" at bounding box center [278, 439] width 45 height 11
